Goal: Task Accomplishment & Management: Complete application form

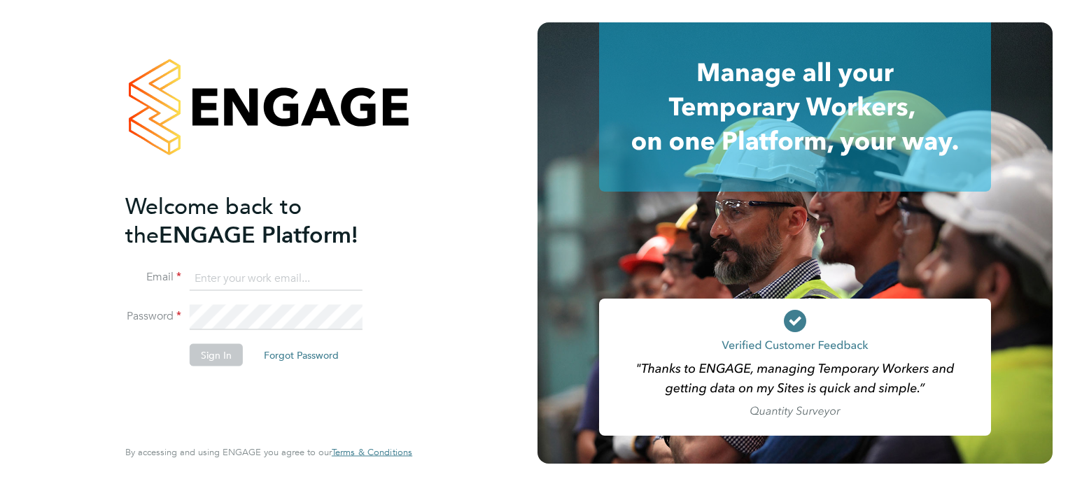
type input "[EMAIL_ADDRESS][DOMAIN_NAME]"
click at [228, 355] on button "Sign In" at bounding box center [216, 355] width 53 height 22
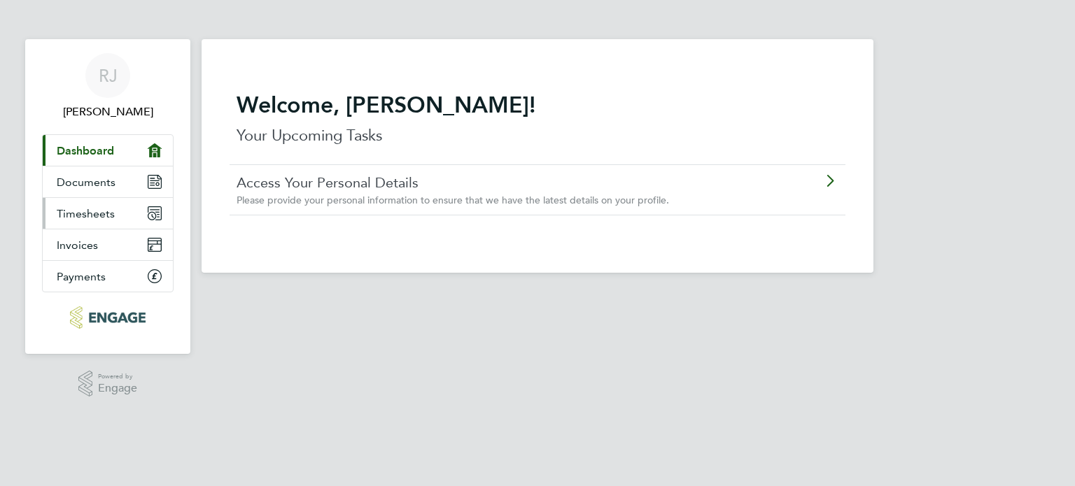
click at [115, 208] on link "Timesheets" at bounding box center [108, 213] width 130 height 31
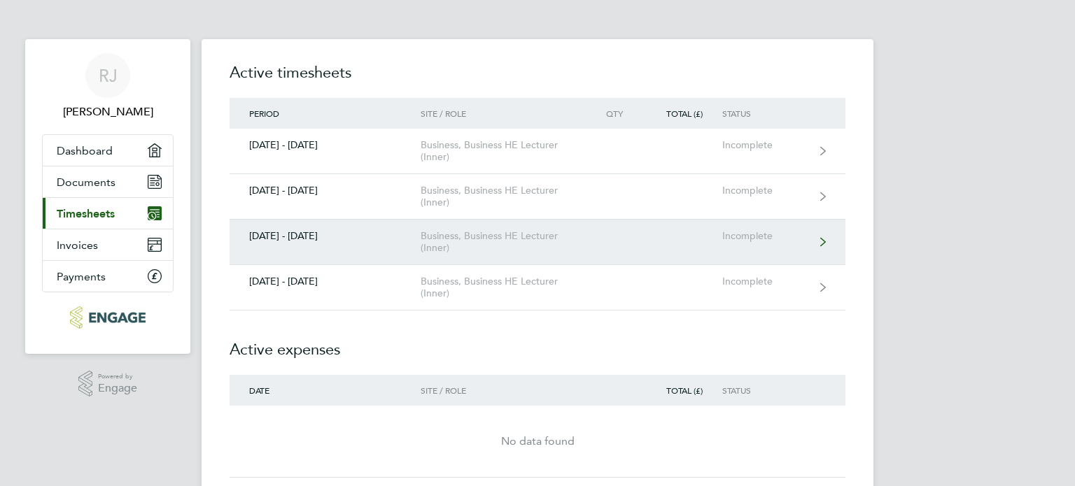
click at [590, 240] on link "08 - 14 Sept 2025 Business, Business HE Lecturer (Inner) Incomplete" at bounding box center [538, 242] width 616 height 45
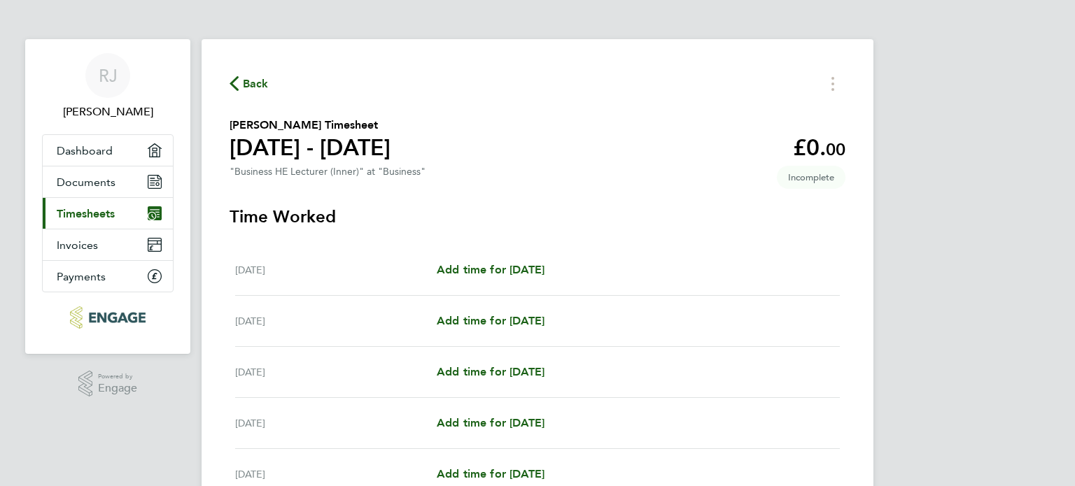
click at [266, 85] on span "Back" at bounding box center [256, 84] width 26 height 17
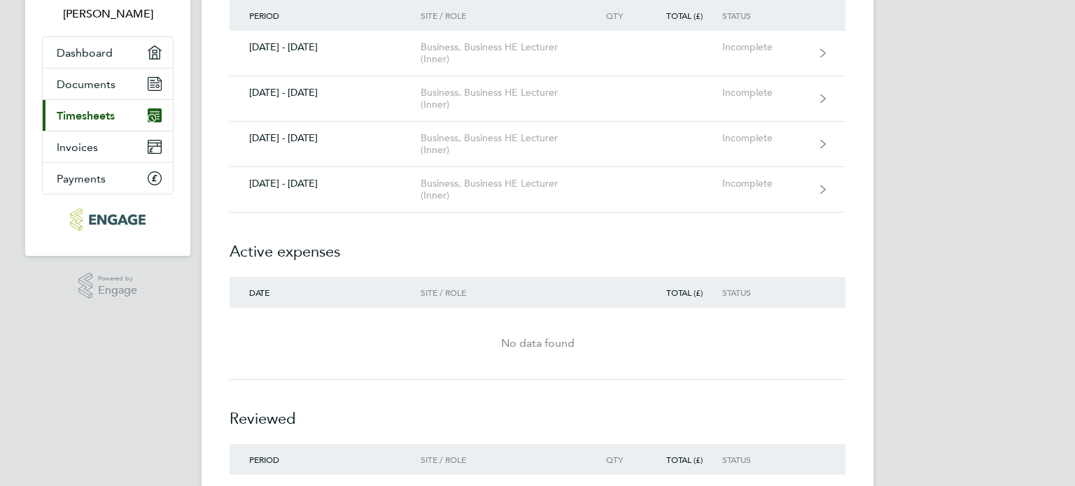
scroll to position [92, 0]
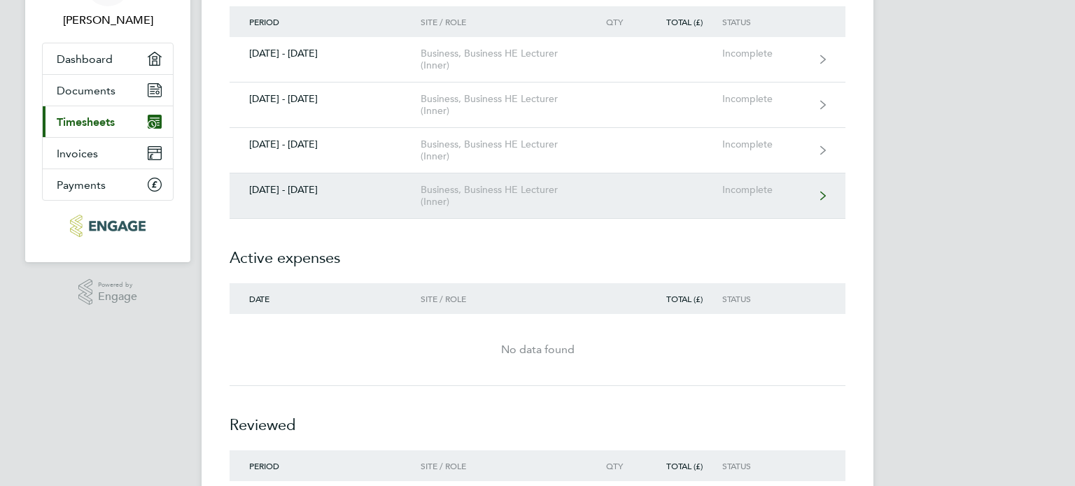
click at [507, 209] on link "29 Sept - 05 Oct 2025 Business, Business HE Lecturer (Inner) Incomplete" at bounding box center [538, 196] width 616 height 45
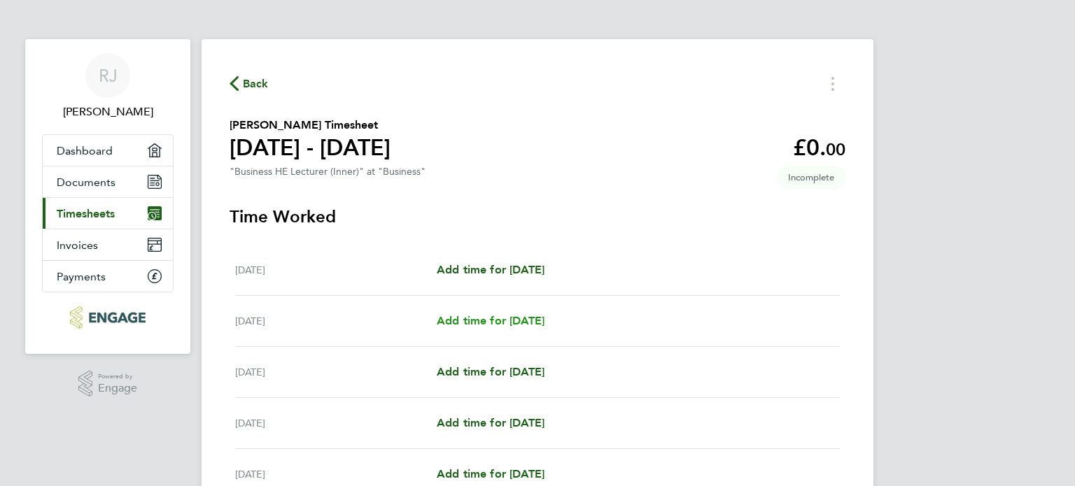
click at [505, 327] on span "Add time for Tue 30 Sep" at bounding box center [491, 320] width 108 height 13
select select "60"
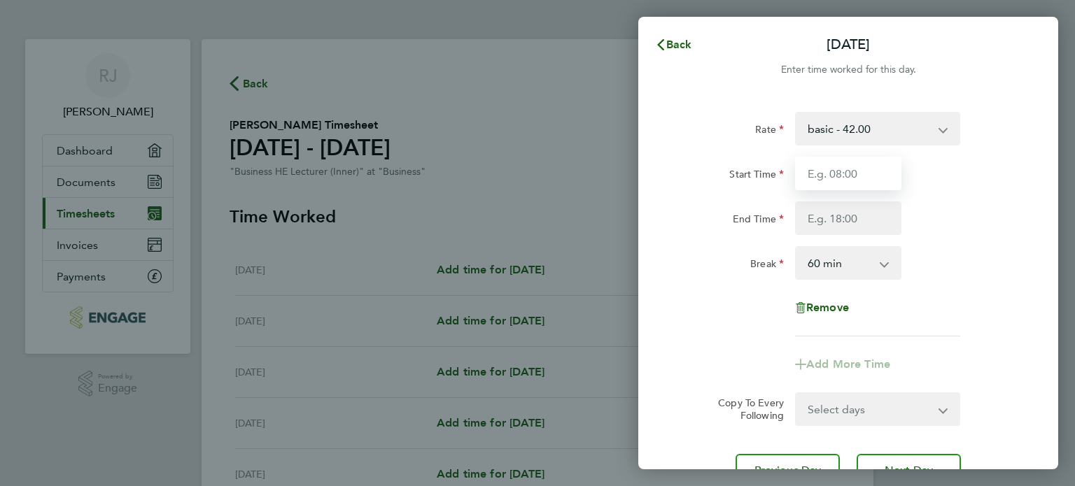
click at [871, 176] on input "Start Time" at bounding box center [848, 174] width 106 height 34
type input "18:00"
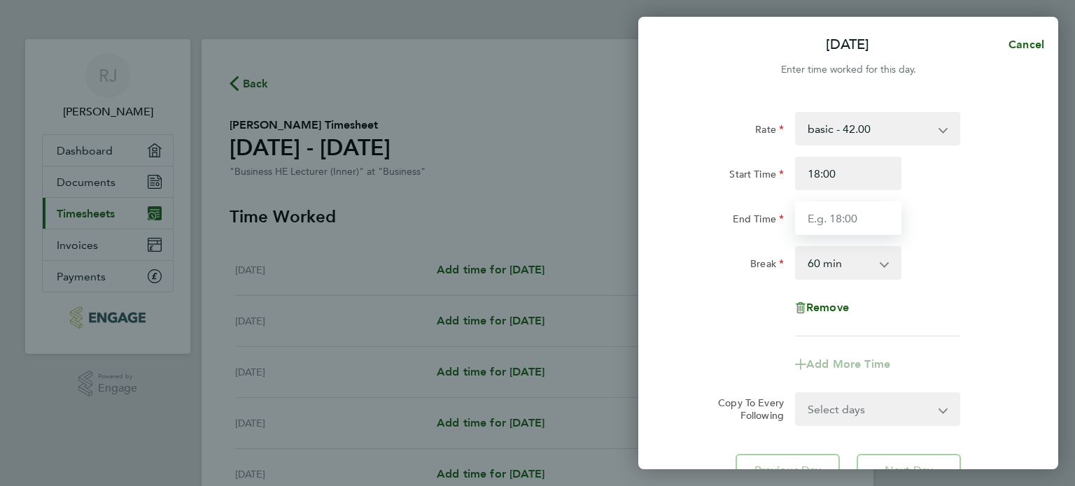
click at [862, 219] on input "End Time" at bounding box center [848, 219] width 106 height 34
type input "21:00"
click at [864, 266] on select "0 min 15 min 30 min 45 min 60 min 75 min 90 min" at bounding box center [839, 263] width 87 height 31
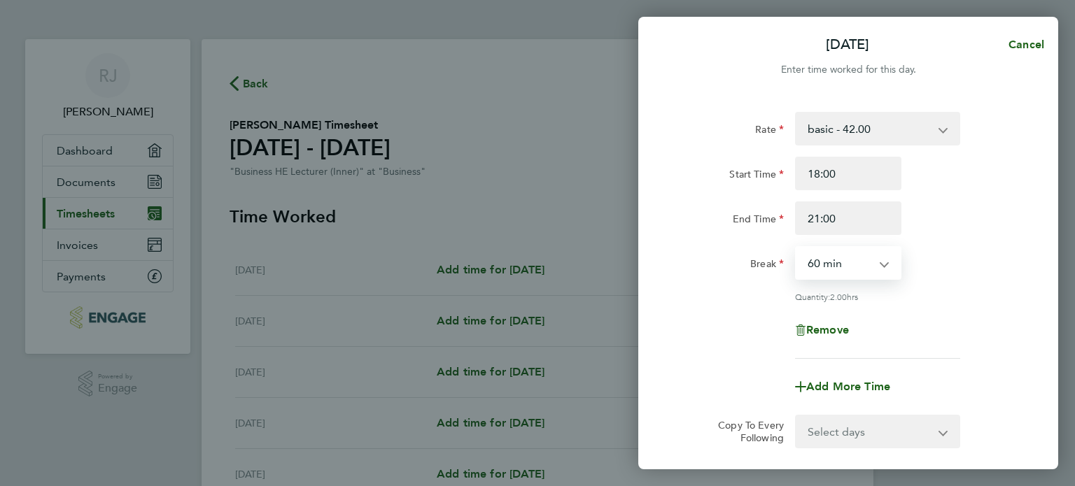
select select "0"
click at [796, 248] on select "0 min 15 min 30 min 45 min 60 min 75 min 90 min" at bounding box center [839, 263] width 87 height 31
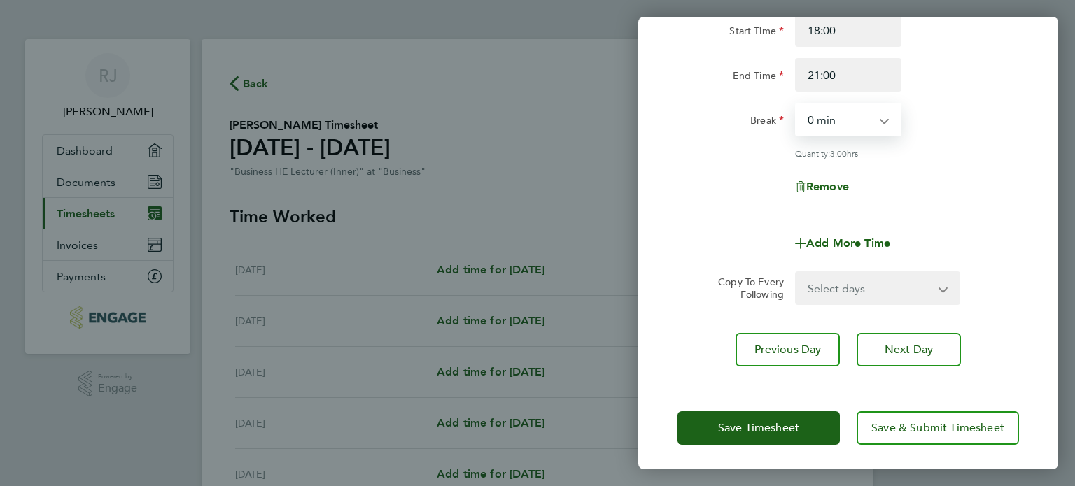
scroll to position [145, 0]
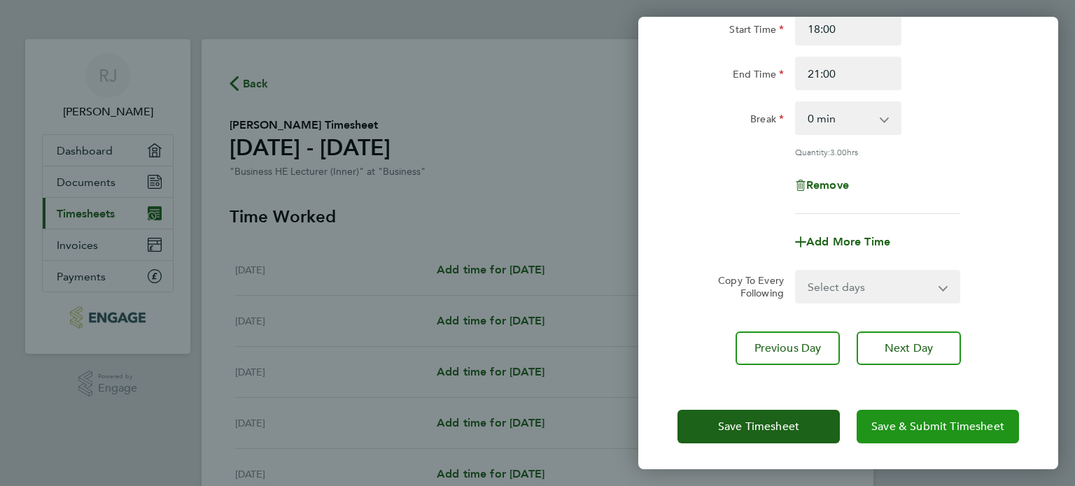
click at [868, 416] on button "Save & Submit Timesheet" at bounding box center [938, 427] width 162 height 34
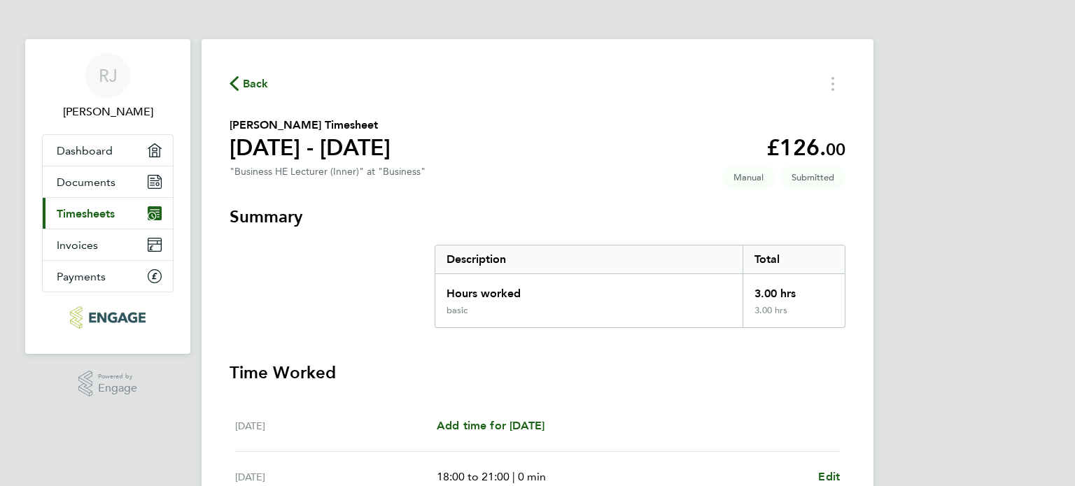
click at [261, 89] on span "Back" at bounding box center [256, 84] width 26 height 17
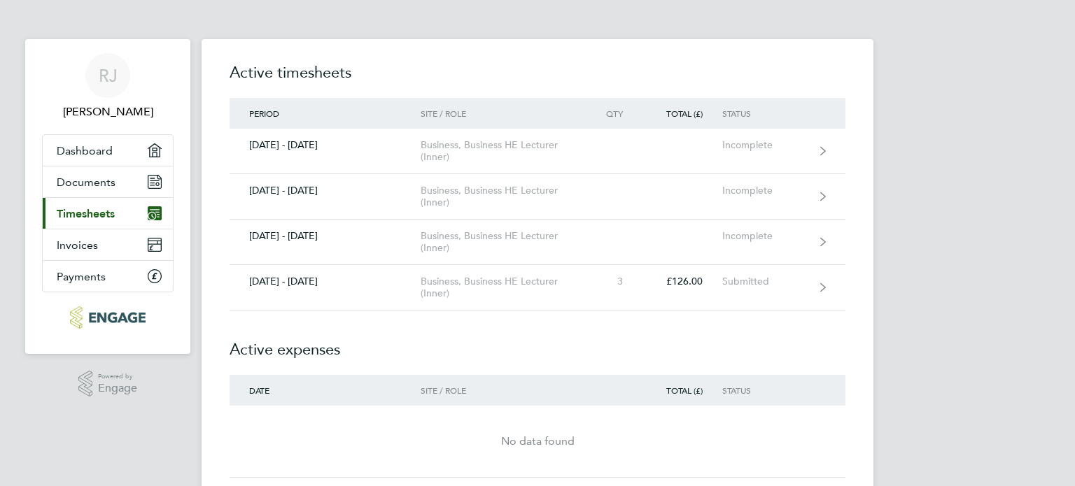
click at [113, 210] on span "Timesheets" at bounding box center [86, 213] width 58 height 13
click at [108, 237] on link "Invoices" at bounding box center [108, 245] width 130 height 31
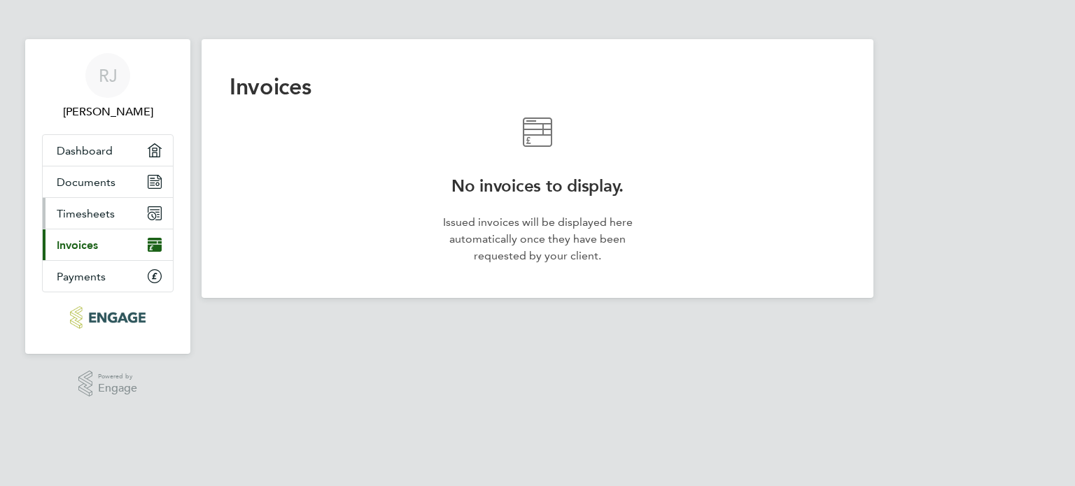
click at [108, 213] on span "Timesheets" at bounding box center [86, 213] width 58 height 13
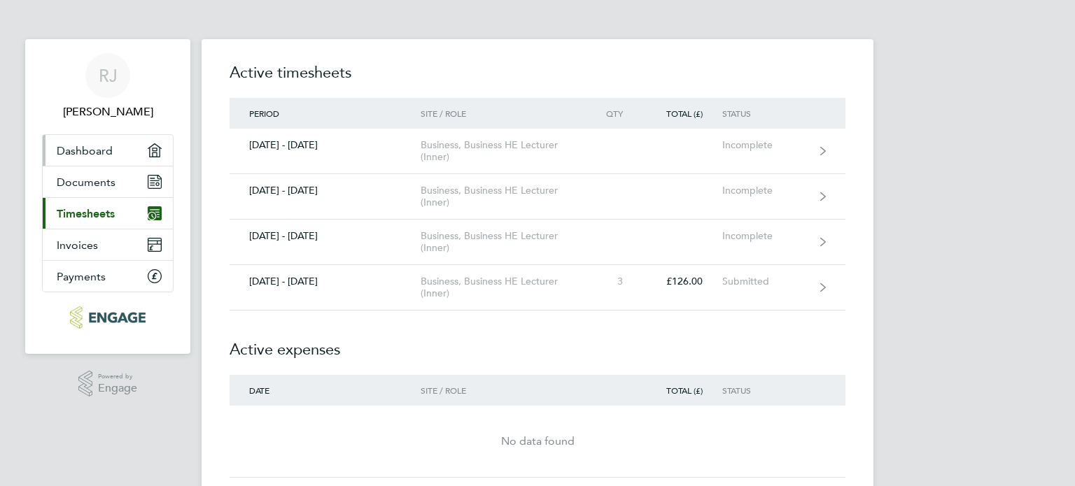
click at [109, 153] on span "Dashboard" at bounding box center [85, 150] width 56 height 13
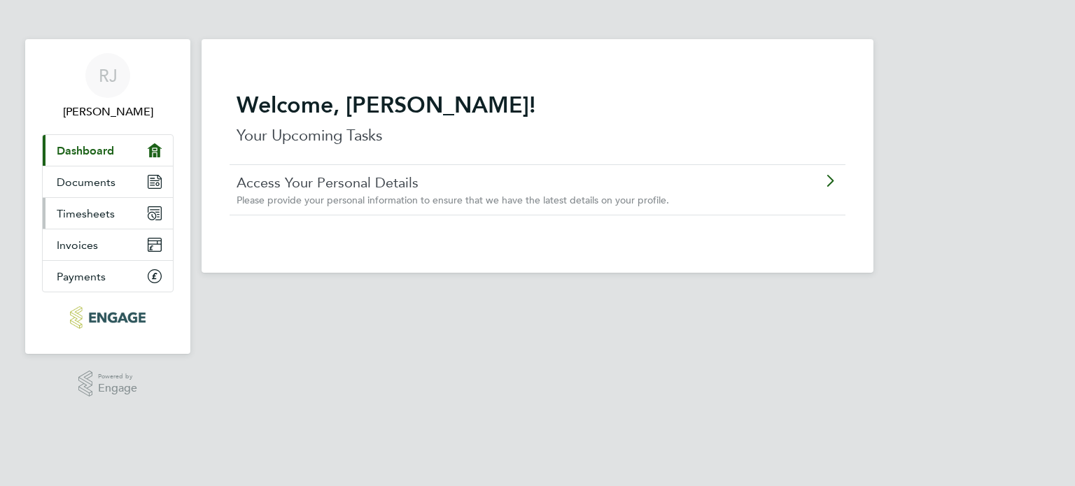
click at [114, 215] on link "Timesheets" at bounding box center [108, 213] width 130 height 31
